Goal: Task Accomplishment & Management: Use online tool/utility

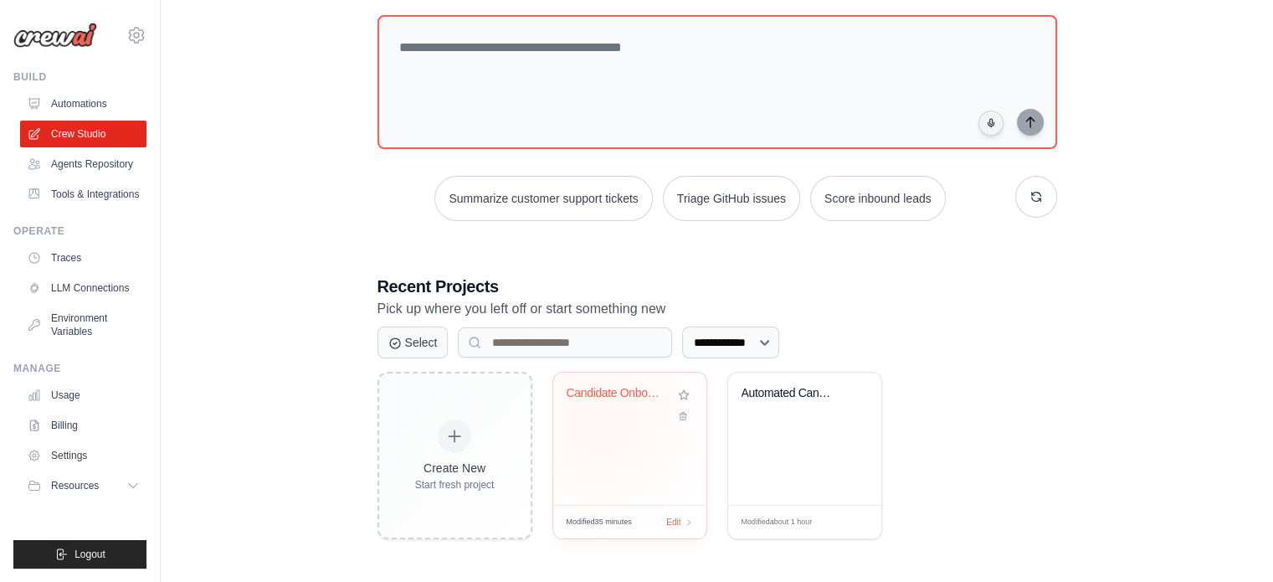
click at [601, 418] on div "Candidate Onboarding Automation" at bounding box center [630, 405] width 126 height 38
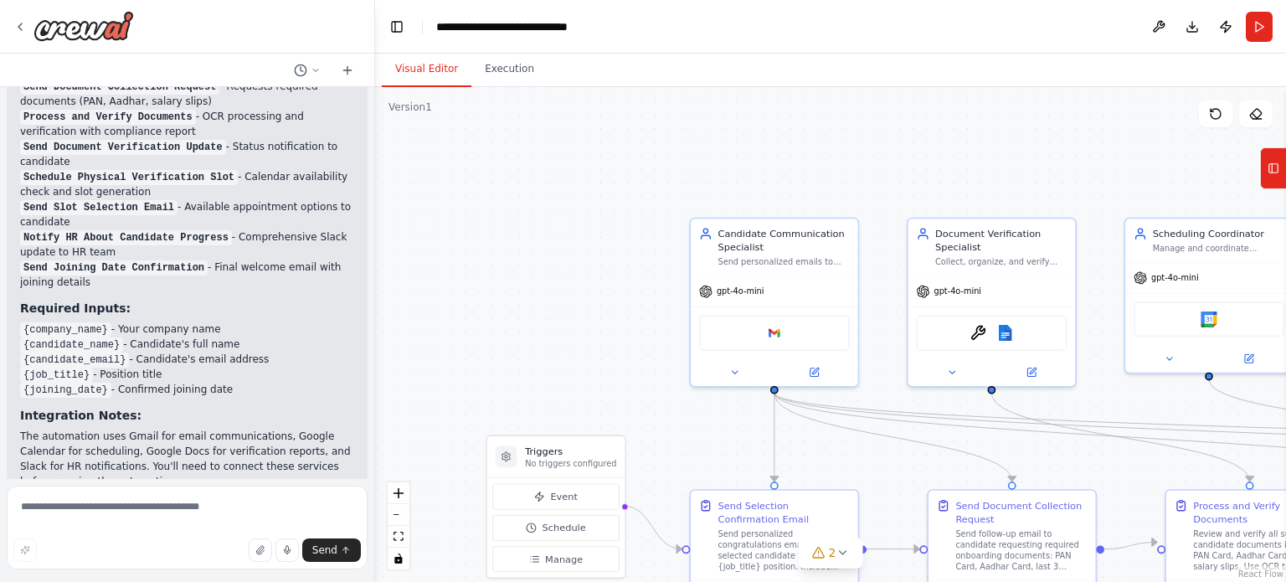
scroll to position [2648, 0]
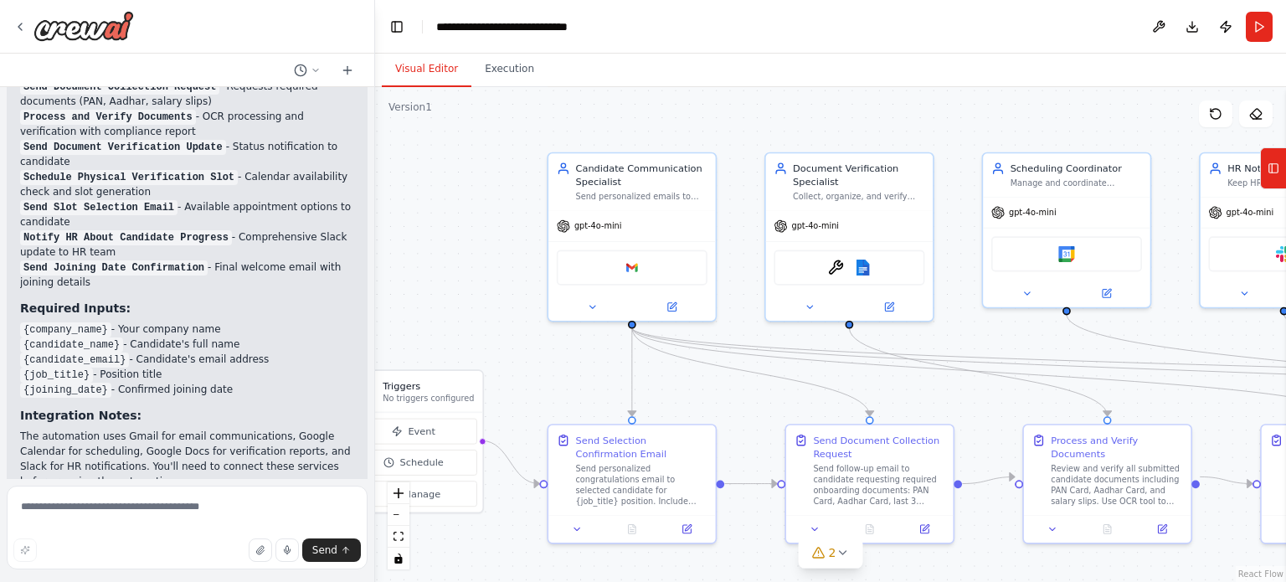
drag, startPoint x: 589, startPoint y: 294, endPoint x: 447, endPoint y: 228, distance: 156.5
click at [447, 228] on div ".deletable-edge-delete-btn { width: 20px; height: 20px; border: 0px solid #ffff…" at bounding box center [830, 334] width 911 height 495
click at [676, 313] on div at bounding box center [631, 303] width 167 height 27
click at [649, 263] on div "Google gmail" at bounding box center [632, 264] width 151 height 35
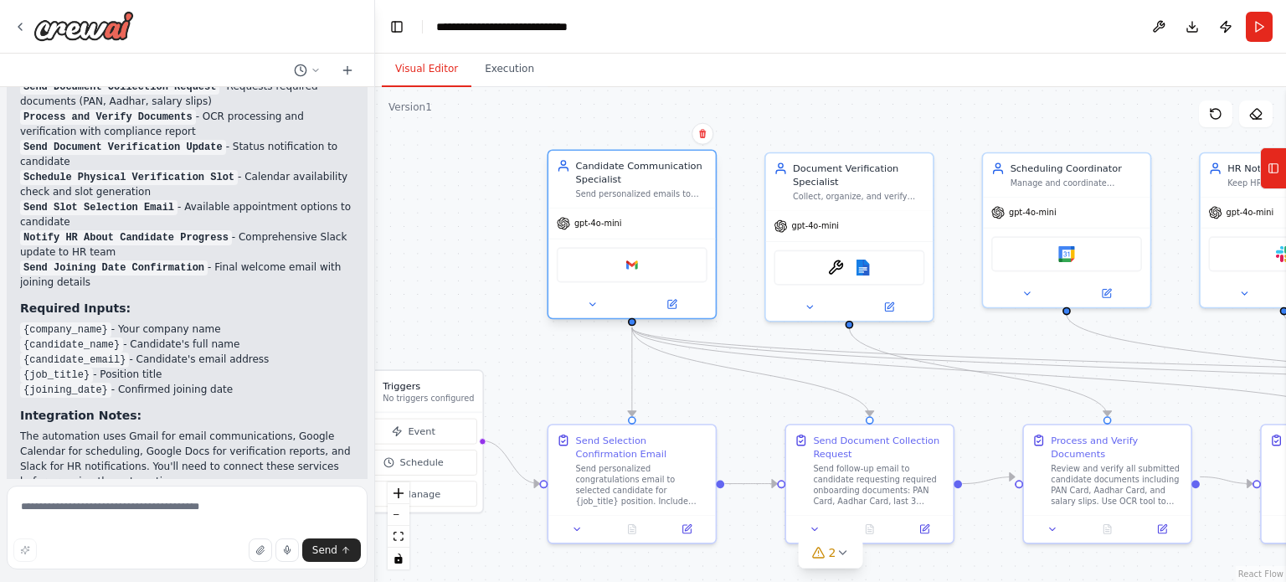
click at [649, 263] on div "Google gmail" at bounding box center [632, 264] width 151 height 35
click at [683, 307] on button at bounding box center [671, 304] width 77 height 16
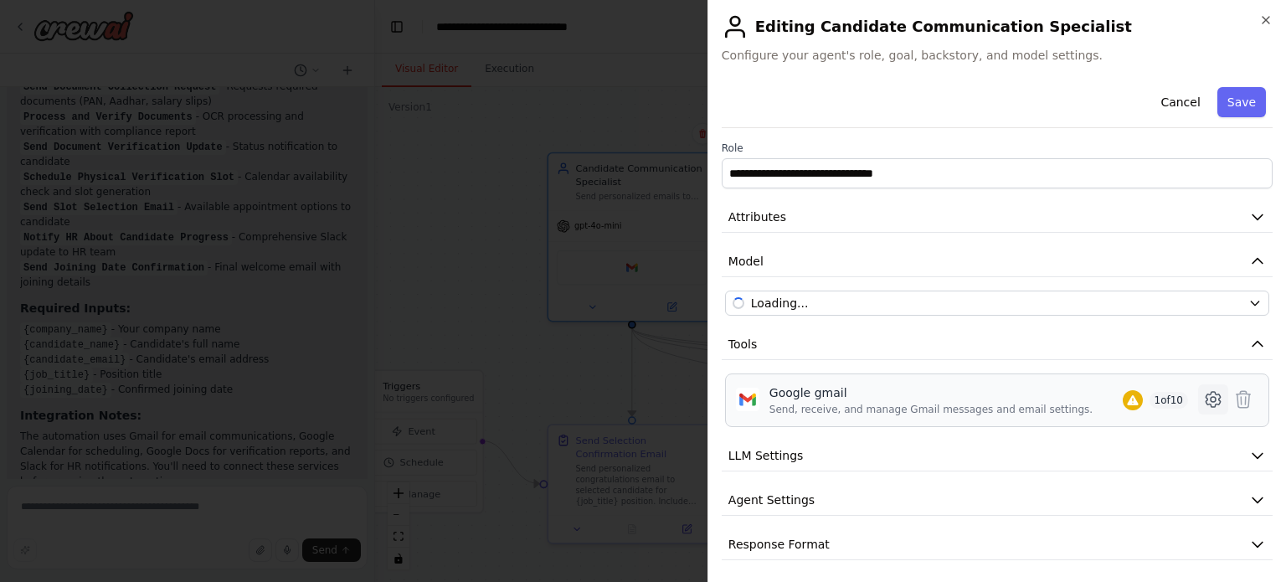
click at [1203, 395] on icon at bounding box center [1213, 399] width 20 height 20
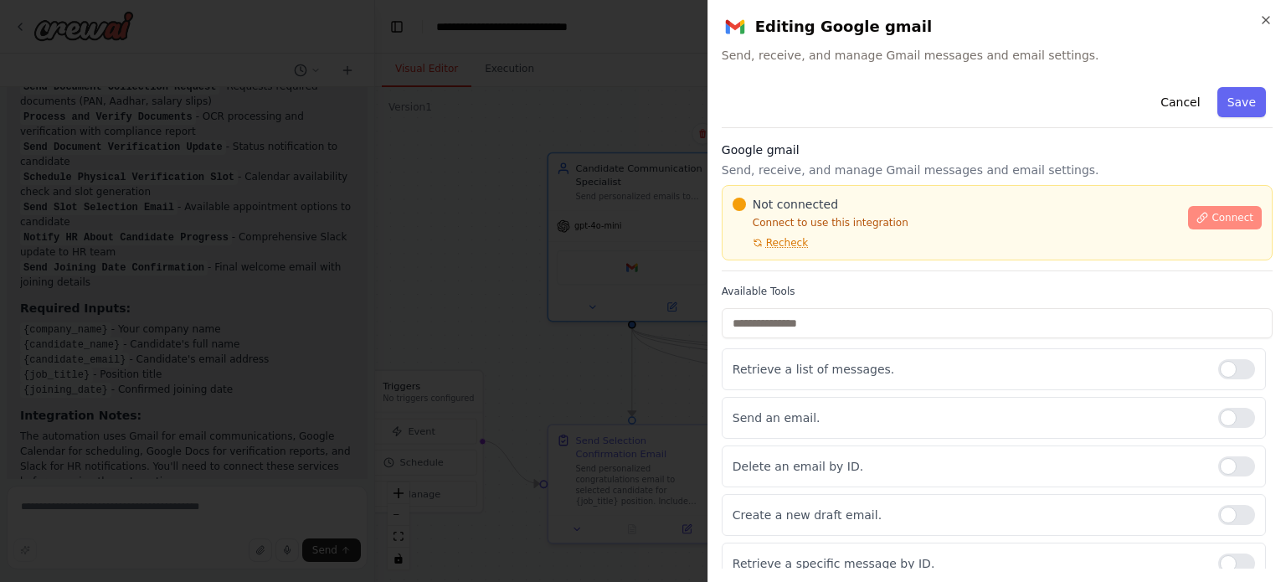
click at [1196, 215] on icon at bounding box center [1202, 218] width 12 height 12
click at [1260, 23] on icon "button" at bounding box center [1265, 19] width 13 height 13
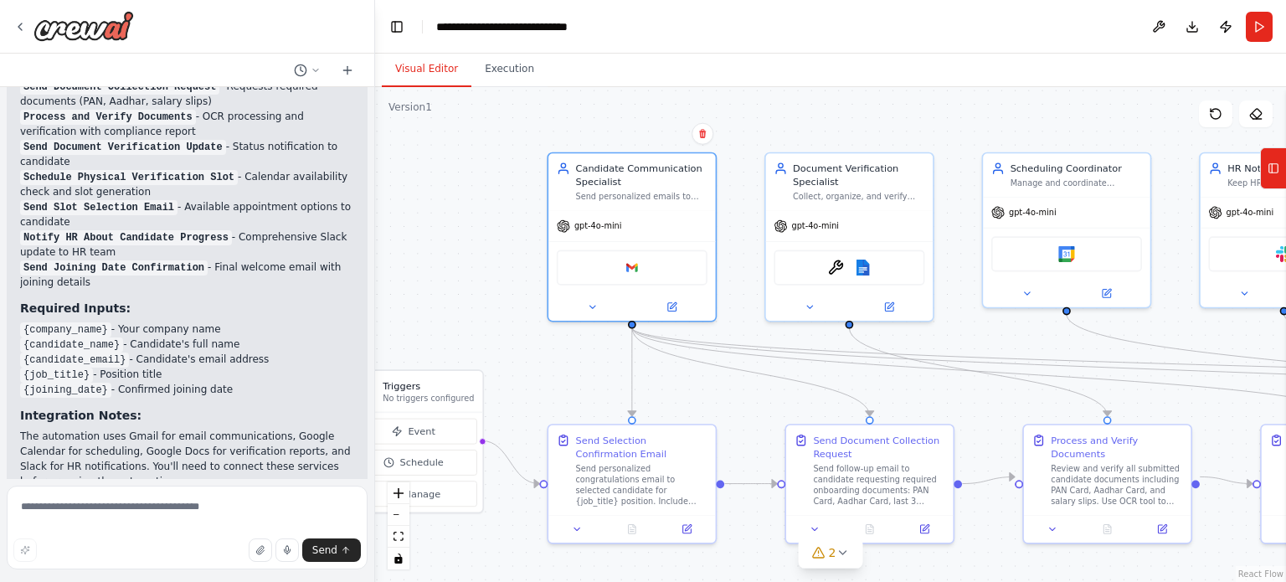
click at [474, 259] on div ".deletable-edge-delete-btn { width: 20px; height: 20px; border: 0px solid #ffff…" at bounding box center [830, 334] width 911 height 495
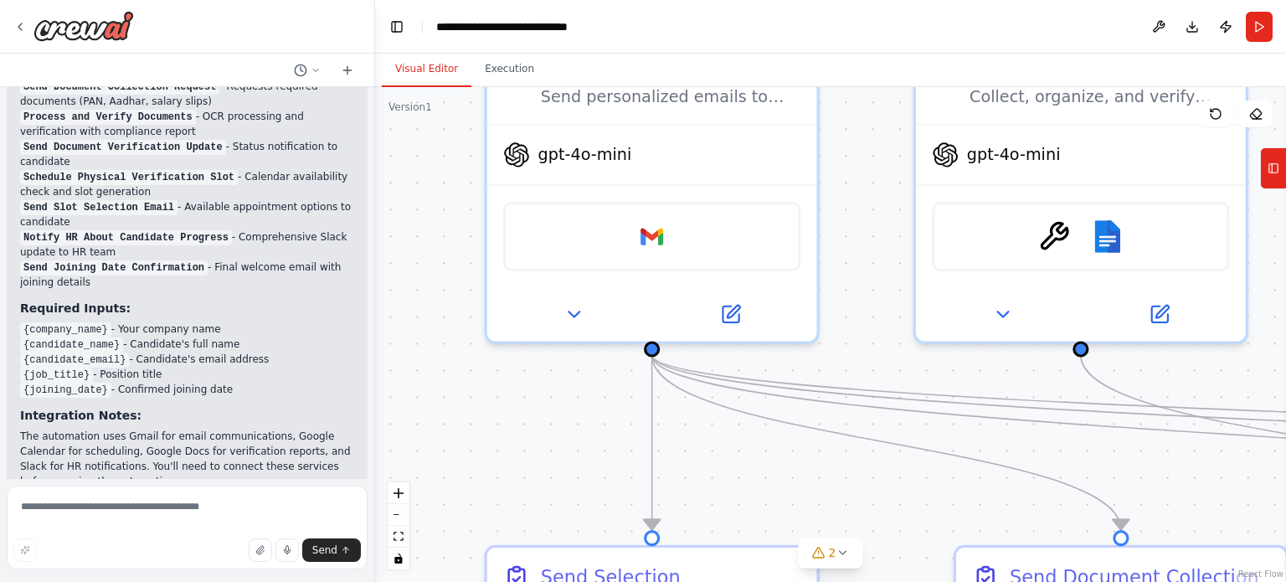
drag, startPoint x: 536, startPoint y: 296, endPoint x: 403, endPoint y: 257, distance: 138.8
click at [403, 257] on div ".deletable-edge-delete-btn { width: 20px; height: 20px; border: 0px solid #ffff…" at bounding box center [830, 334] width 911 height 495
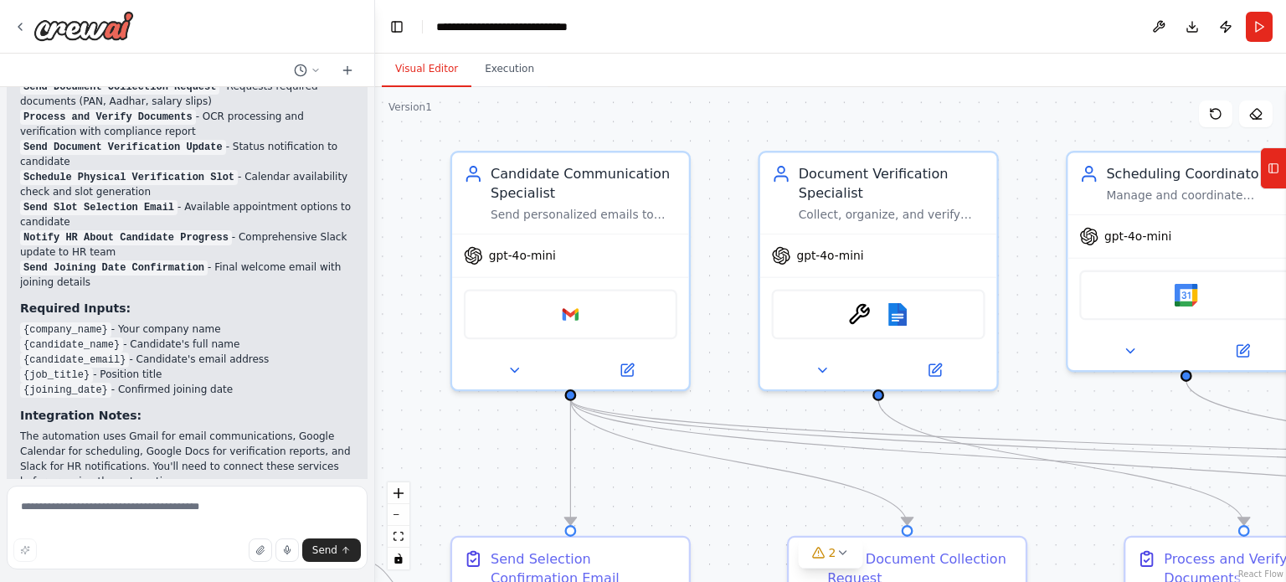
drag, startPoint x: 727, startPoint y: 192, endPoint x: 715, endPoint y: 265, distance: 73.9
click at [715, 265] on div ".deletable-edge-delete-btn { width: 20px; height: 20px; border: 0px solid #ffff…" at bounding box center [830, 334] width 911 height 495
click at [663, 129] on div ".deletable-edge-delete-btn { width: 20px; height: 20px; border: 0px solid #ffff…" at bounding box center [830, 334] width 911 height 495
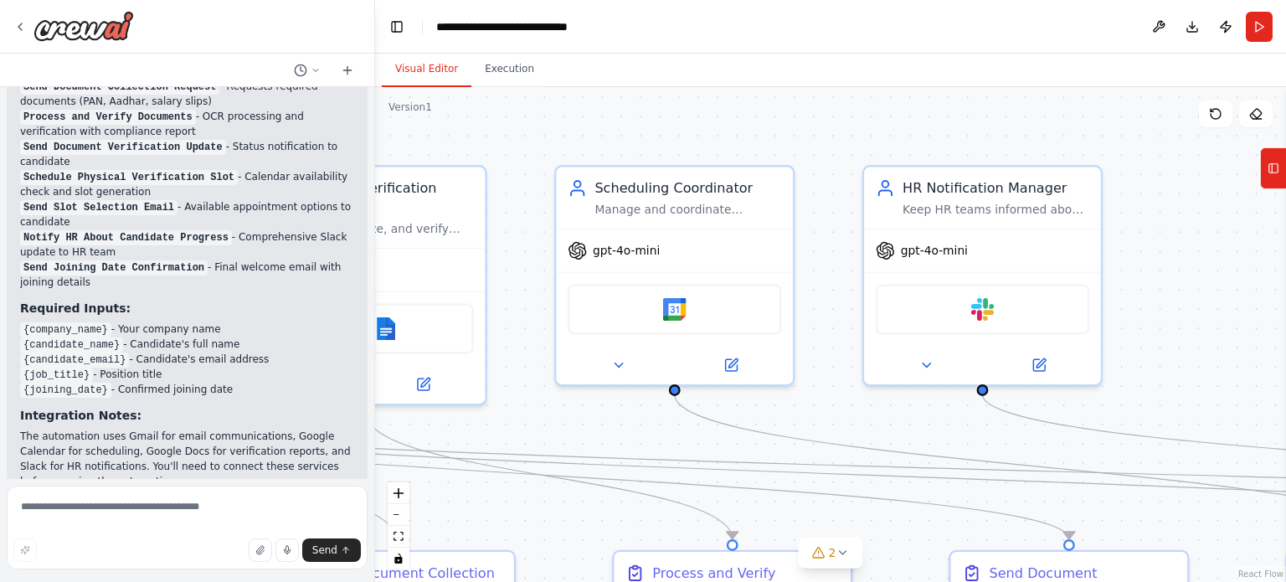
drag, startPoint x: 933, startPoint y: 118, endPoint x: 408, endPoint y: 140, distance: 525.2
click at [408, 140] on div ".deletable-edge-delete-btn { width: 20px; height: 20px; border: 0px solid #ffff…" at bounding box center [830, 334] width 911 height 495
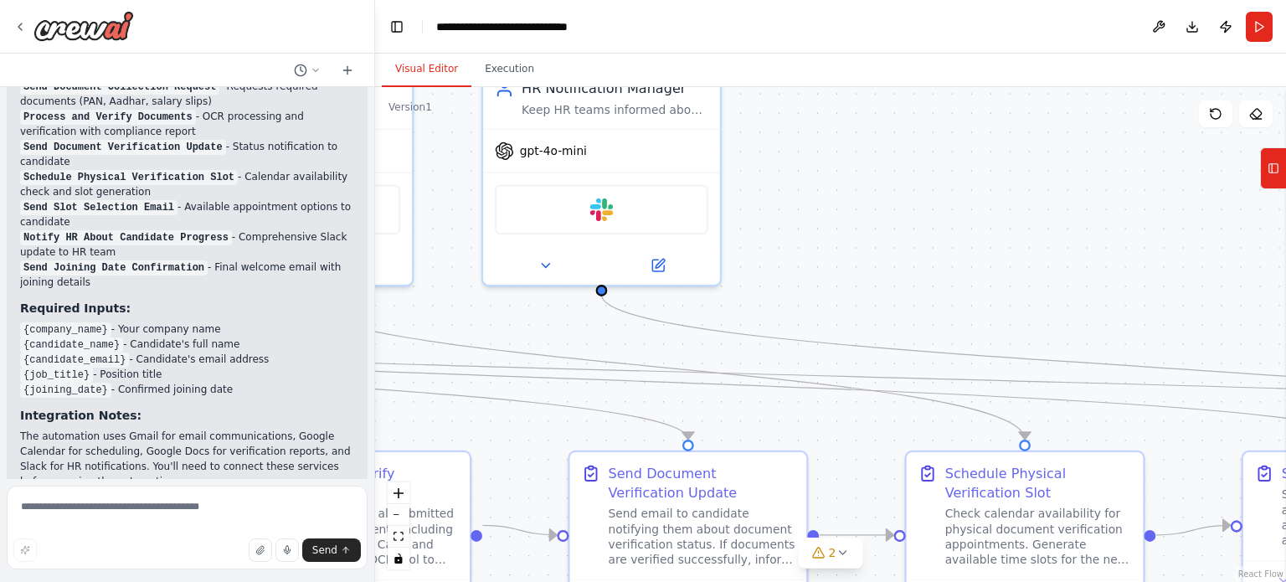
drag, startPoint x: 712, startPoint y: 140, endPoint x: 301, endPoint y: -4, distance: 435.4
click at [301, 0] on html "You are an automation orchestrator designed to handle the complete onboarding w…" at bounding box center [643, 291] width 1286 height 582
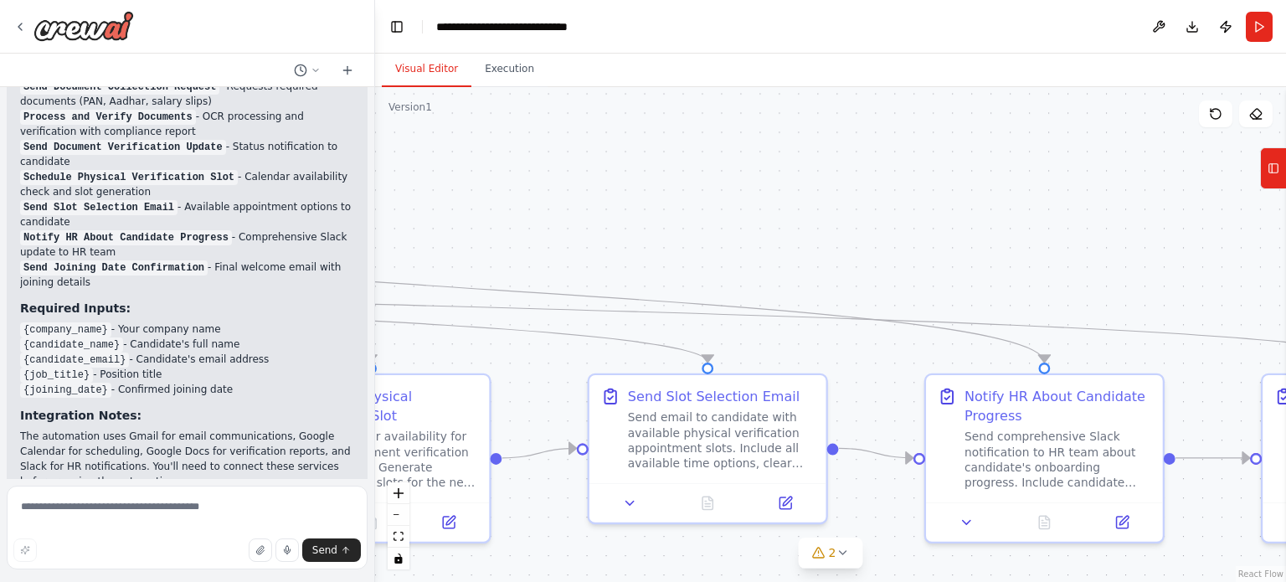
drag, startPoint x: 747, startPoint y: 193, endPoint x: 59, endPoint y: 159, distance: 688.0
click at [59, 159] on div "You are an automation orchestrator designed to handle the complete onboarding w…" at bounding box center [643, 291] width 1286 height 582
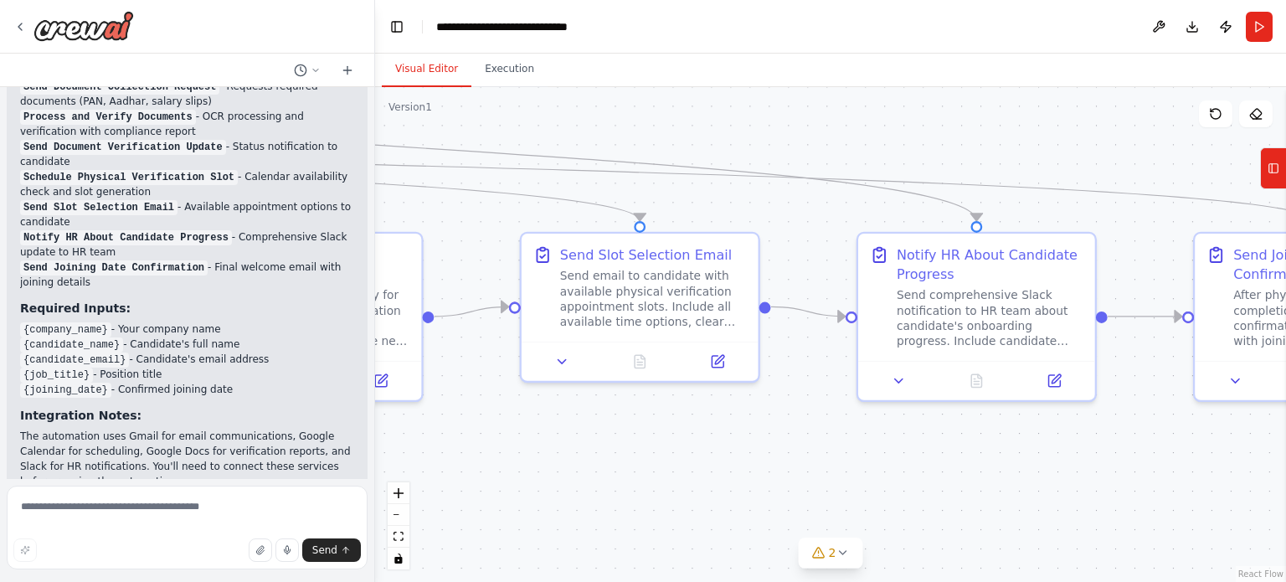
drag, startPoint x: 680, startPoint y: 269, endPoint x: 694, endPoint y: 122, distance: 147.1
click at [694, 122] on div ".deletable-edge-delete-btn { width: 20px; height: 20px; border: 0px solid #ffff…" at bounding box center [830, 334] width 911 height 495
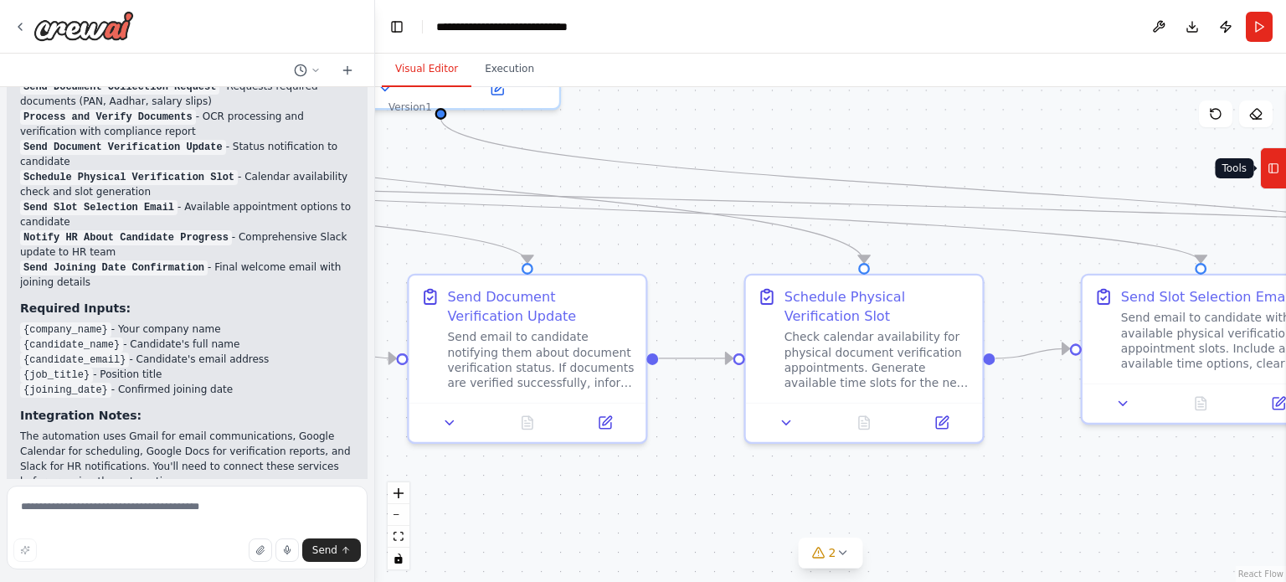
drag, startPoint x: 694, startPoint y: 122, endPoint x: 1285, endPoint y: 187, distance: 594.4
click at [1285, 187] on div "You are an automation orchestrator designed to handle the complete onboarding w…" at bounding box center [643, 291] width 1286 height 582
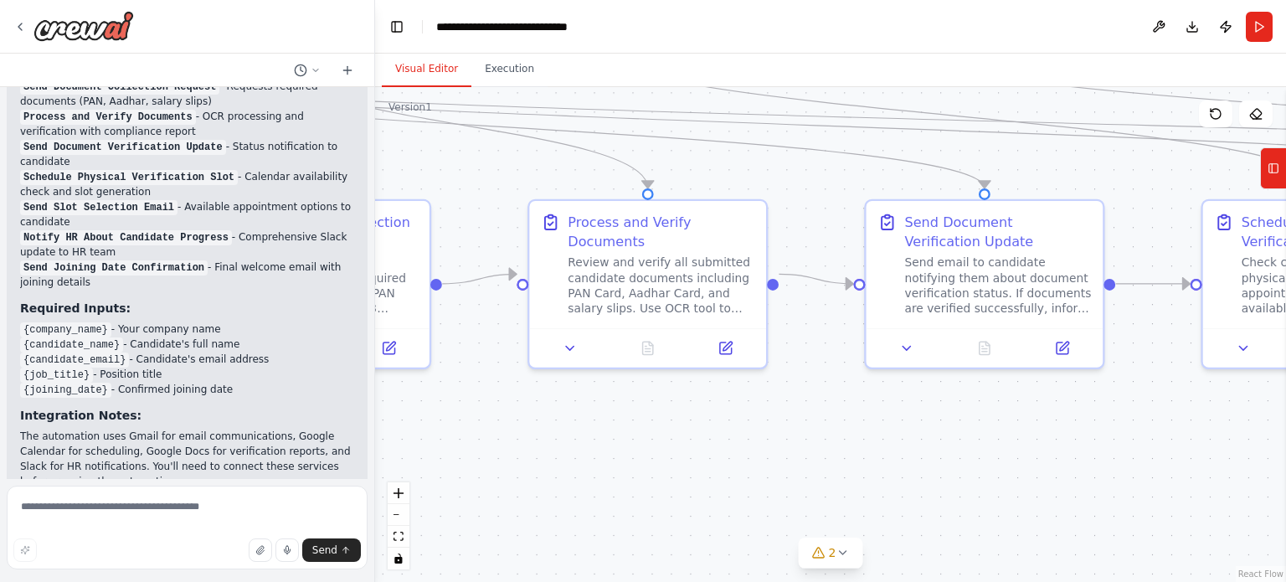
drag, startPoint x: 662, startPoint y: 269, endPoint x: 1245, endPoint y: 174, distance: 590.3
click at [1245, 174] on div ".deletable-edge-delete-btn { width: 20px; height: 20px; border: 0px solid #ffff…" at bounding box center [830, 334] width 911 height 495
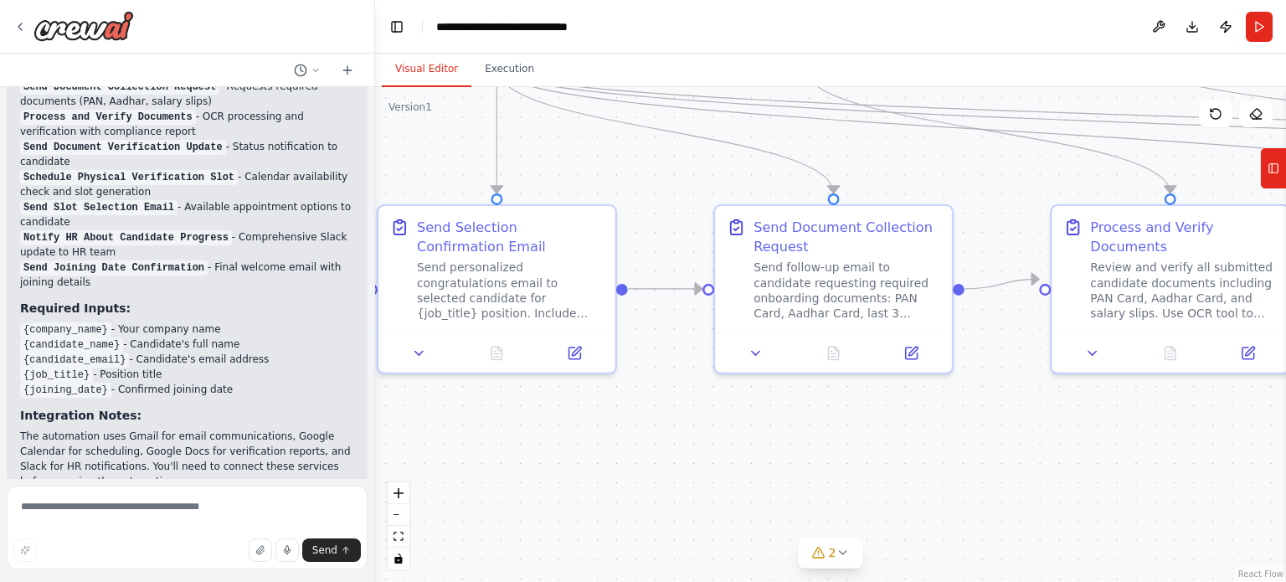
drag, startPoint x: 663, startPoint y: 439, endPoint x: 1065, endPoint y: 443, distance: 401.7
click at [1065, 443] on div ".deletable-edge-delete-btn { width: 20px; height: 20px; border: 0px solid #ffff…" at bounding box center [830, 334] width 911 height 495
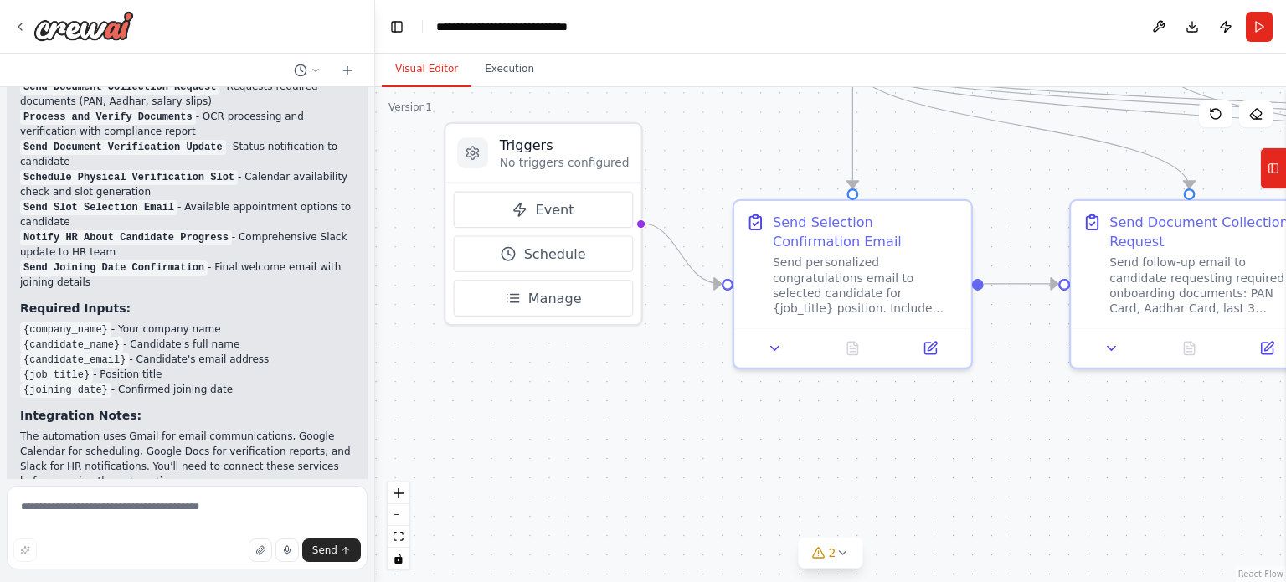
drag, startPoint x: 561, startPoint y: 511, endPoint x: 988, endPoint y: 533, distance: 428.3
click at [988, 533] on div ".deletable-edge-delete-btn { width: 20px; height: 20px; border: 0px solid #ffff…" at bounding box center [830, 334] width 911 height 495
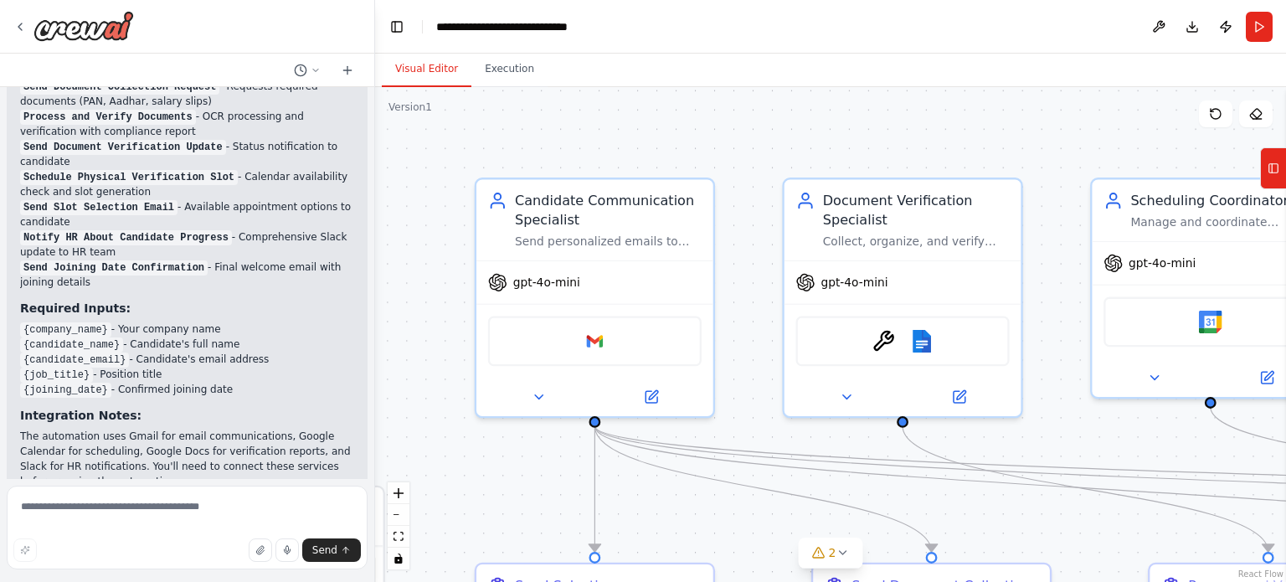
drag, startPoint x: 800, startPoint y: 180, endPoint x: 431, endPoint y: 513, distance: 497.2
click at [431, 513] on div ".deletable-edge-delete-btn { width: 20px; height: 20px; border: 0px solid #ffff…" at bounding box center [830, 334] width 911 height 495
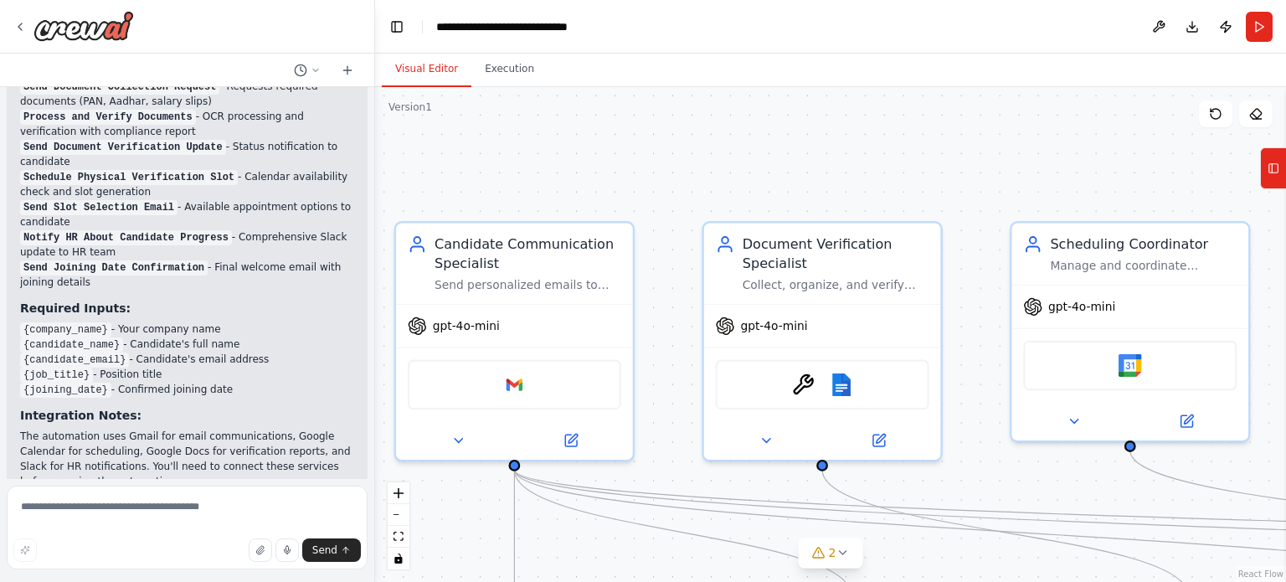
drag, startPoint x: 643, startPoint y: 148, endPoint x: 562, endPoint y: 192, distance: 91.4
click at [562, 192] on div ".deletable-edge-delete-btn { width: 20px; height: 20px; border: 0px solid #ffff…" at bounding box center [830, 334] width 911 height 495
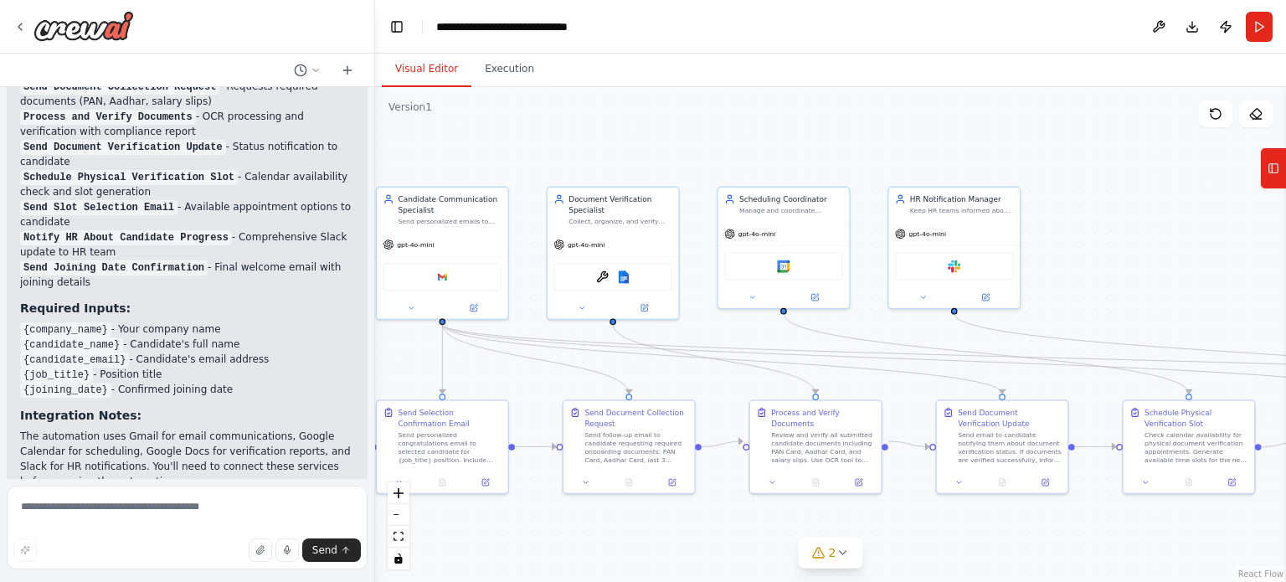
drag, startPoint x: 743, startPoint y: 151, endPoint x: 569, endPoint y: 147, distance: 174.1
click at [569, 147] on div ".deletable-edge-delete-btn { width: 20px; height: 20px; border: 0px solid #ffff…" at bounding box center [830, 334] width 911 height 495
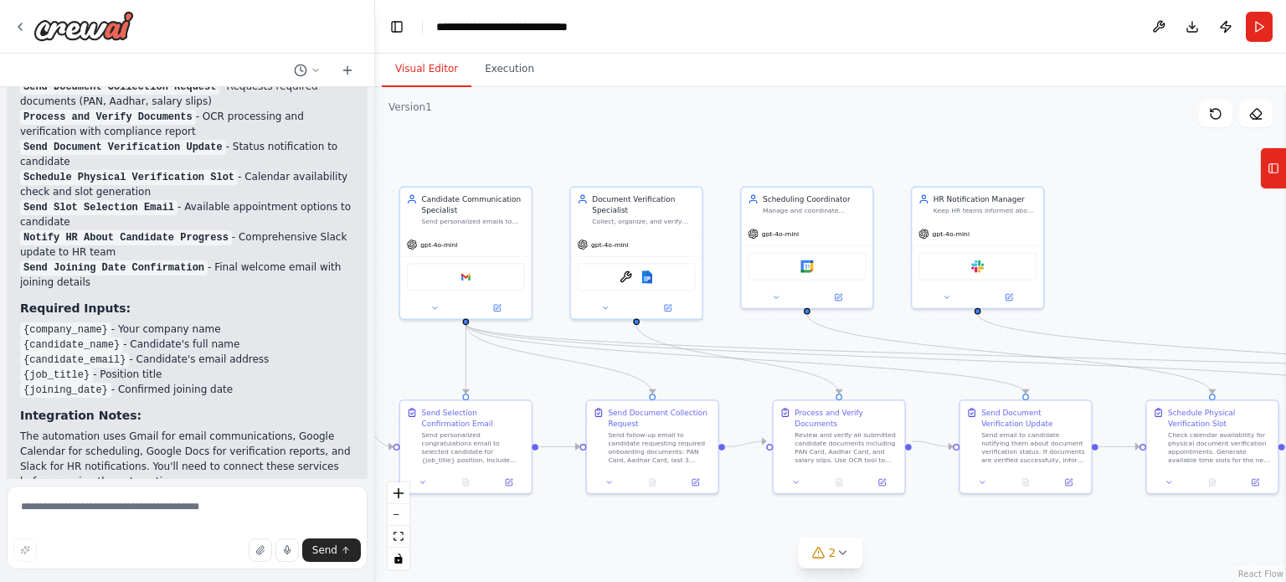
drag, startPoint x: 1021, startPoint y: 118, endPoint x: 1044, endPoint y: 118, distance: 23.4
click at [1044, 118] on div ".deletable-edge-delete-btn { width: 20px; height: 20px; border: 0px solid #ffff…" at bounding box center [830, 334] width 911 height 495
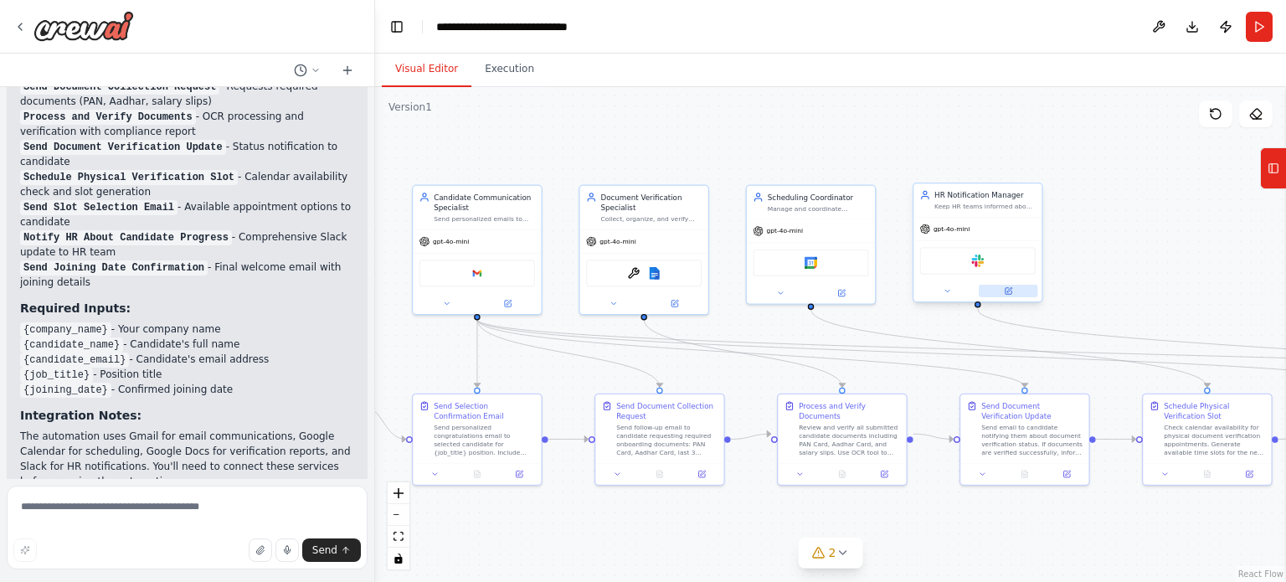
click at [1009, 295] on button at bounding box center [1007, 291] width 59 height 13
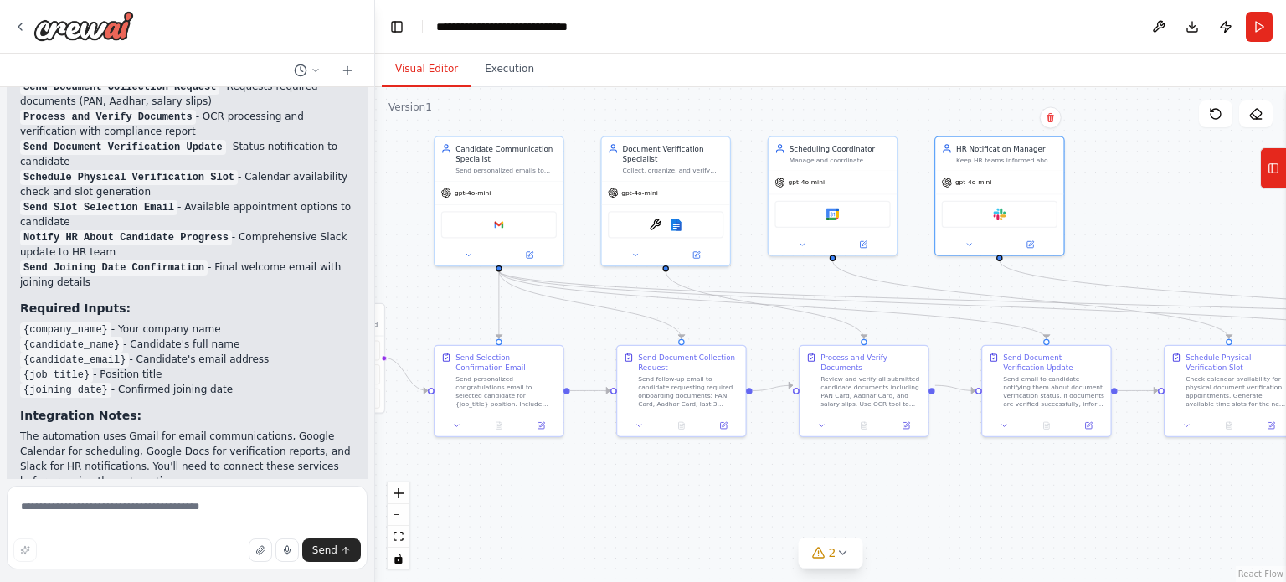
drag, startPoint x: 578, startPoint y: 505, endPoint x: 599, endPoint y: 457, distance: 52.1
click at [599, 457] on div ".deletable-edge-delete-btn { width: 20px; height: 20px; border: 0px solid #ffff…" at bounding box center [830, 334] width 911 height 495
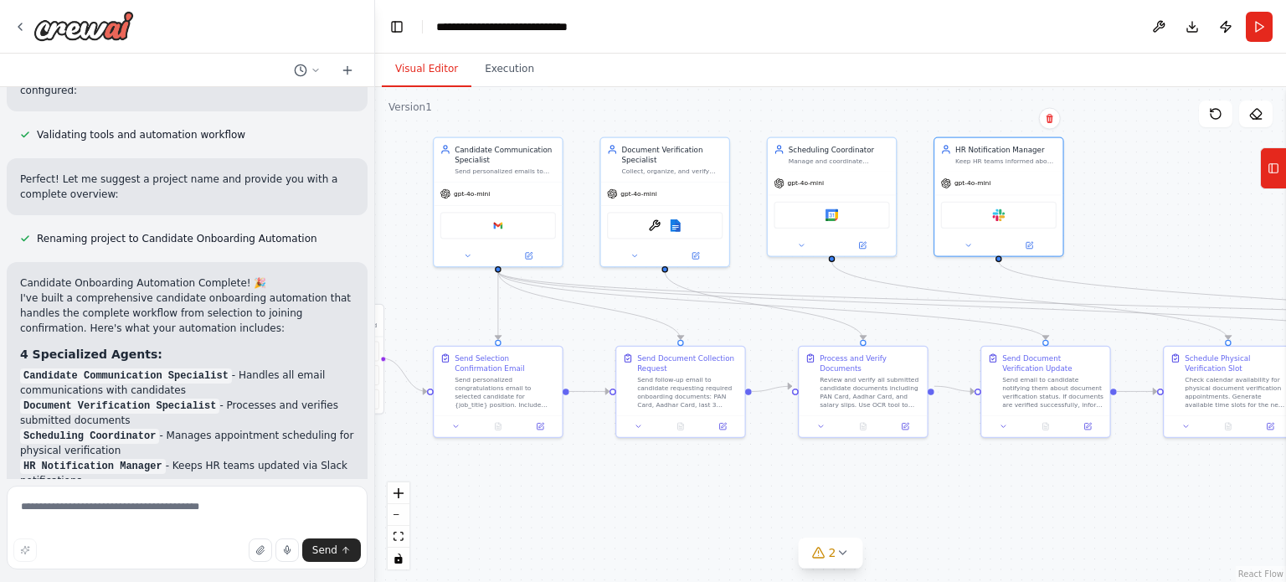
scroll to position [2180, 0]
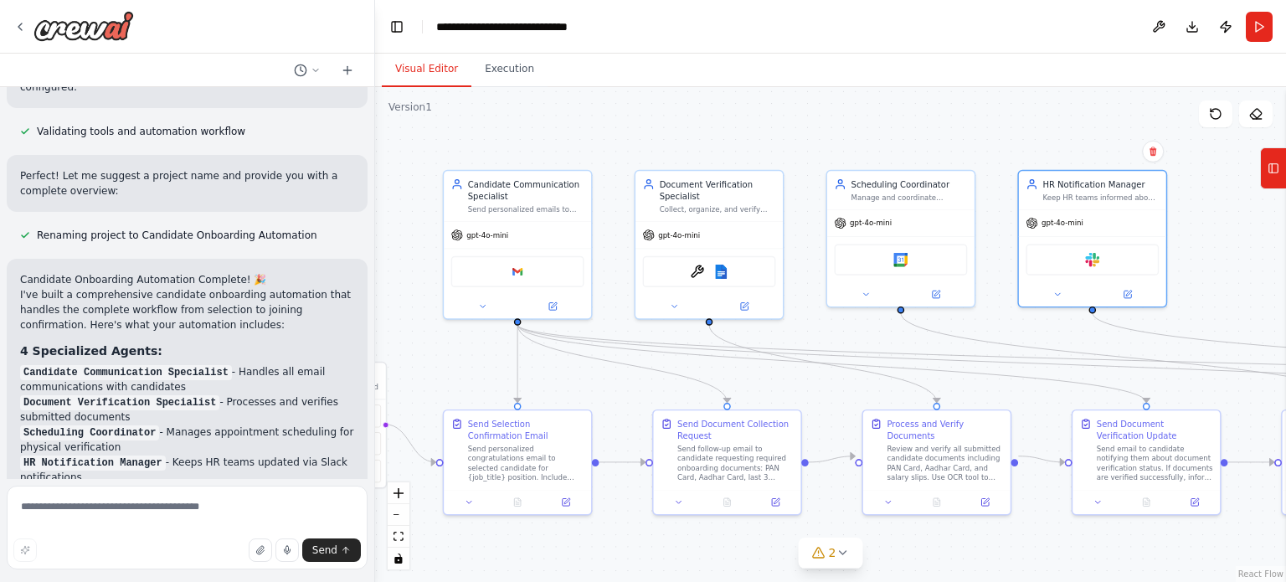
drag, startPoint x: 769, startPoint y: 280, endPoint x: 840, endPoint y: 336, distance: 90.6
click at [840, 336] on div ".deletable-edge-delete-btn { width: 20px; height: 20px; border: 0px solid #ffff…" at bounding box center [830, 334] width 911 height 495
